Goal: Information Seeking & Learning: Understand process/instructions

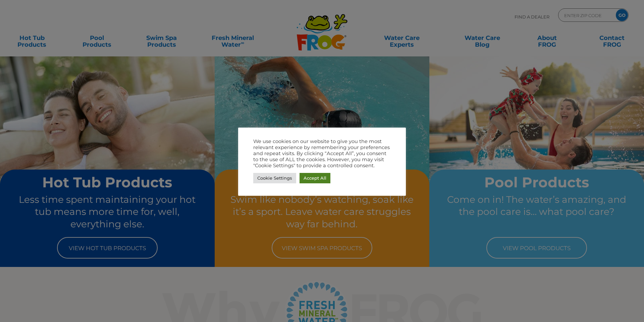
click at [323, 180] on link "Accept All" at bounding box center [315, 178] width 31 height 10
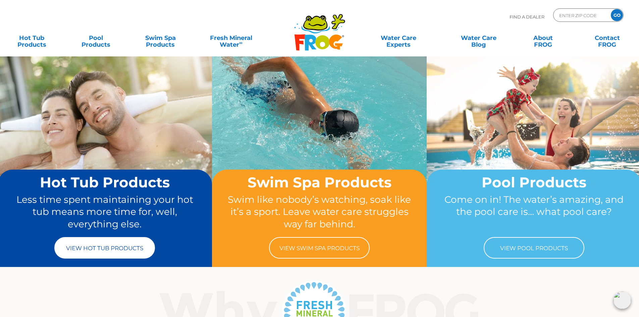
click at [125, 248] on link "View Hot Tub Products" at bounding box center [104, 247] width 101 height 21
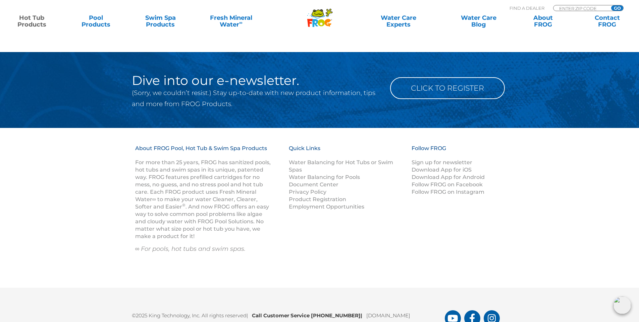
scroll to position [2180, 0]
click at [341, 161] on link "Water Balancing for Hot Tubs or Swim Spas" at bounding box center [341, 166] width 104 height 14
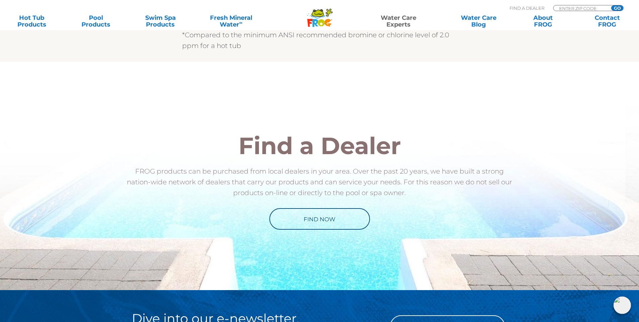
scroll to position [671, 0]
